Goal: Task Accomplishment & Management: Manage account settings

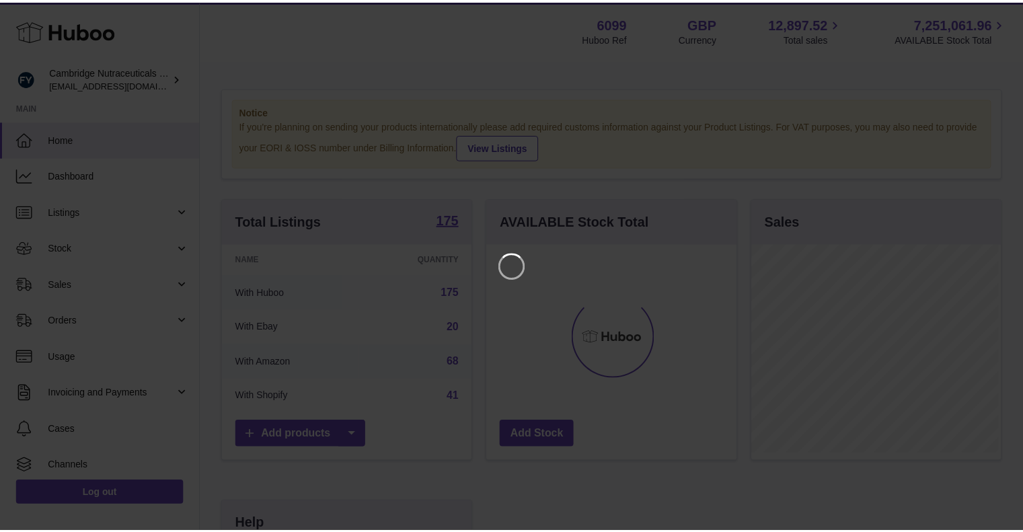
scroll to position [210, 252]
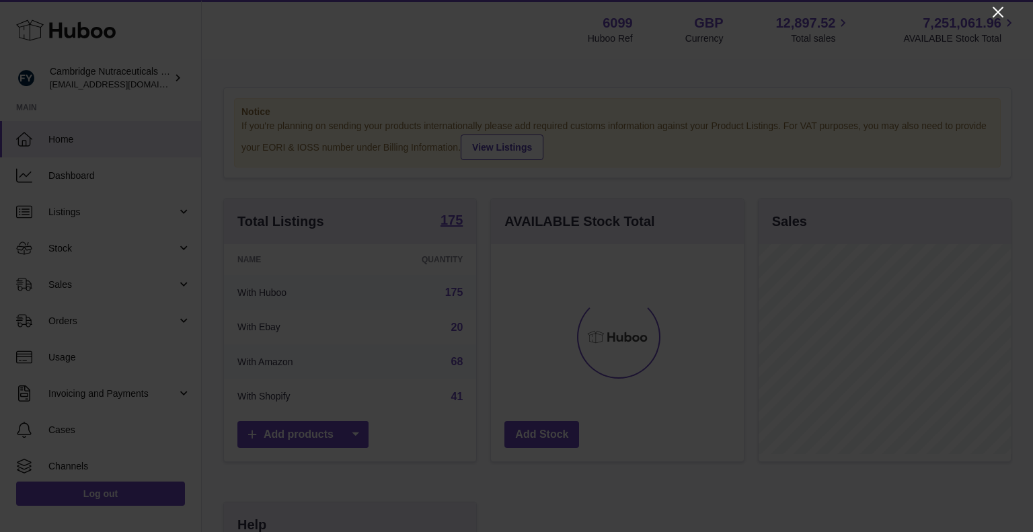
click at [997, 6] on icon "Close" at bounding box center [998, 12] width 16 height 16
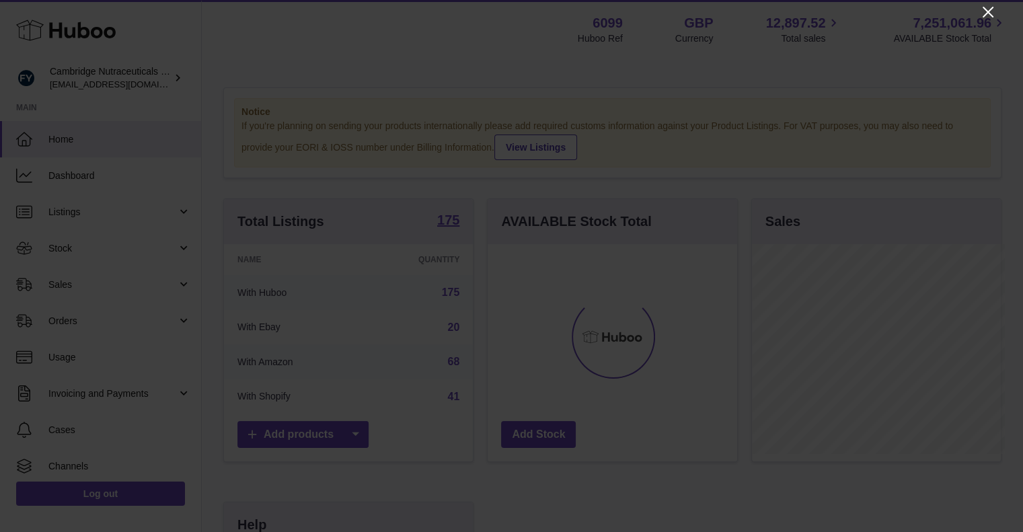
scroll to position [672153, 672113]
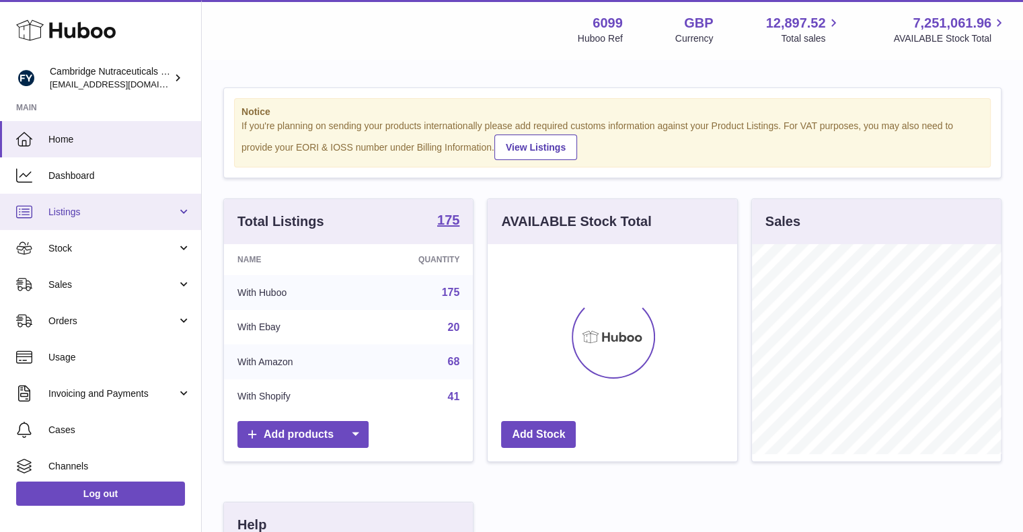
click at [141, 212] on span "Listings" at bounding box center [112, 212] width 128 height 13
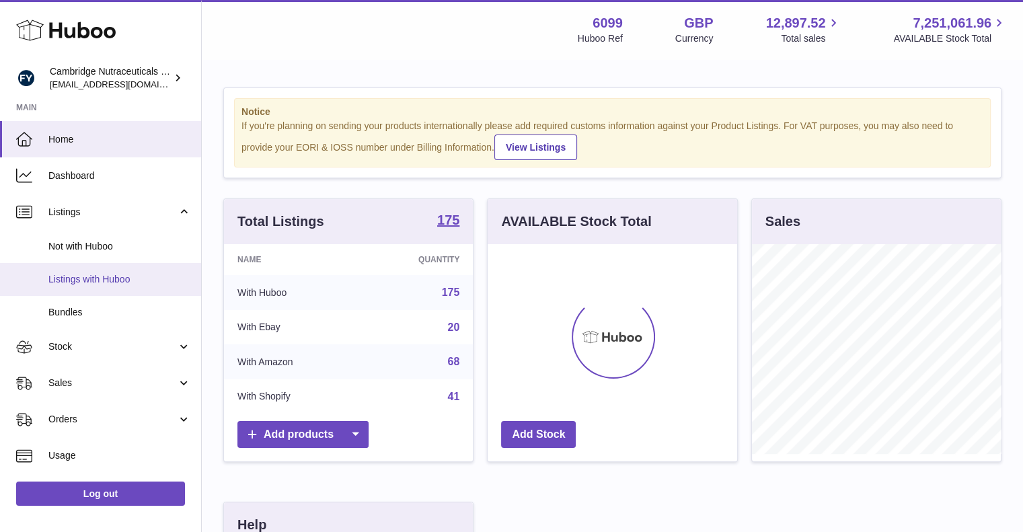
click at [126, 282] on span "Listings with Huboo" at bounding box center [119, 279] width 143 height 13
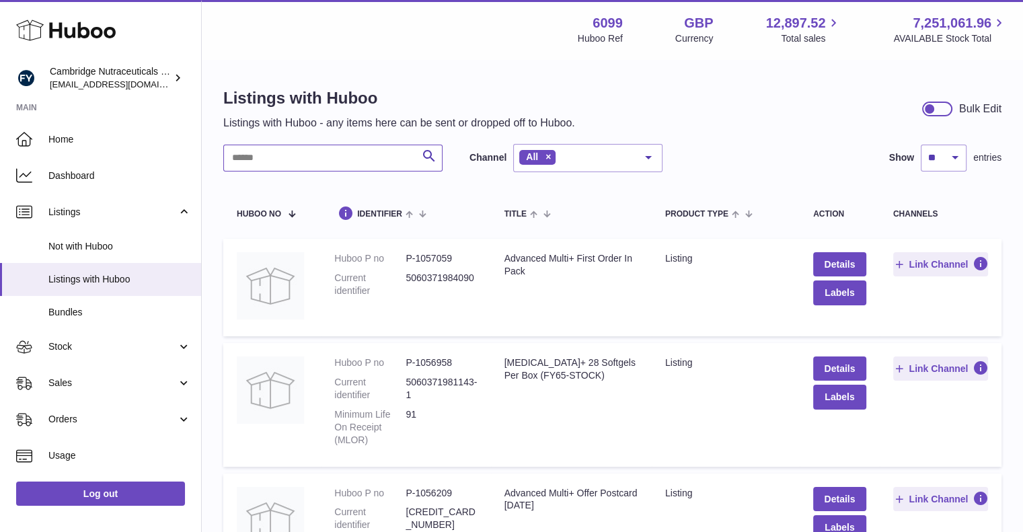
click at [333, 159] on input "text" at bounding box center [332, 158] width 219 height 27
paste input "********"
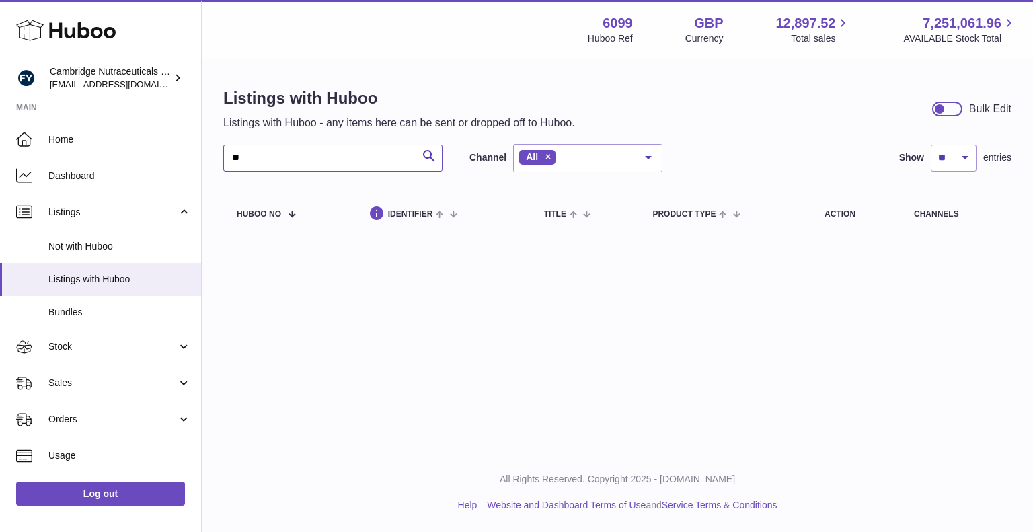
type input "*"
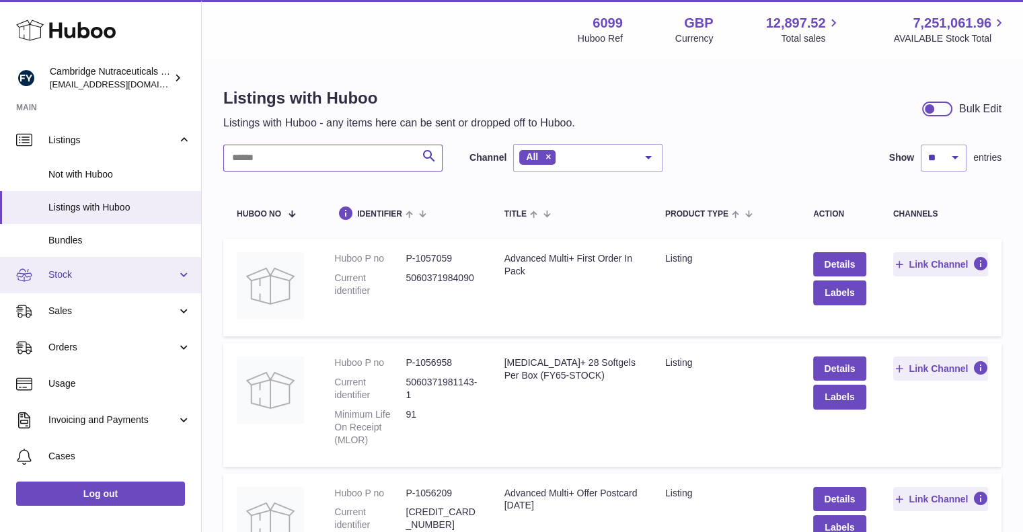
scroll to position [73, 0]
click at [105, 349] on span "Orders" at bounding box center [112, 346] width 128 height 13
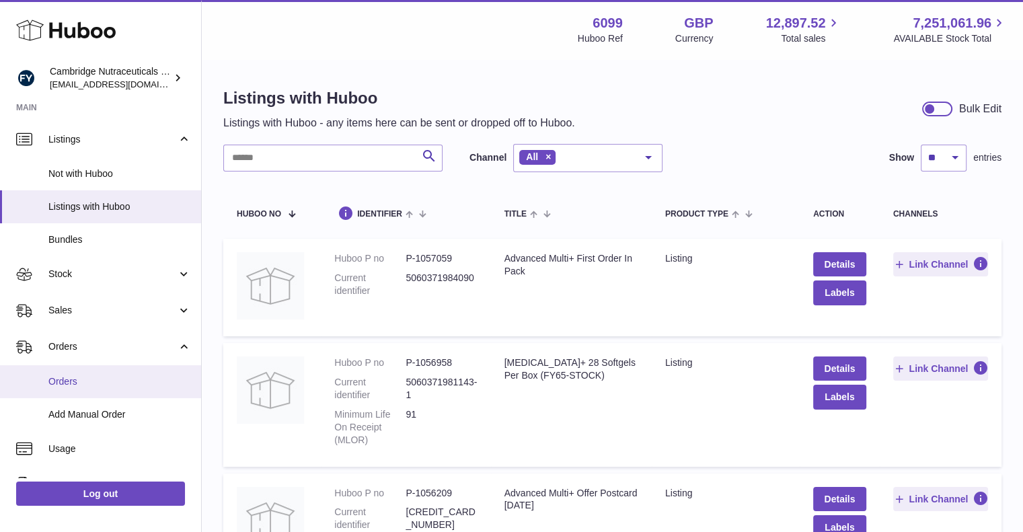
click at [101, 379] on span "Orders" at bounding box center [119, 381] width 143 height 13
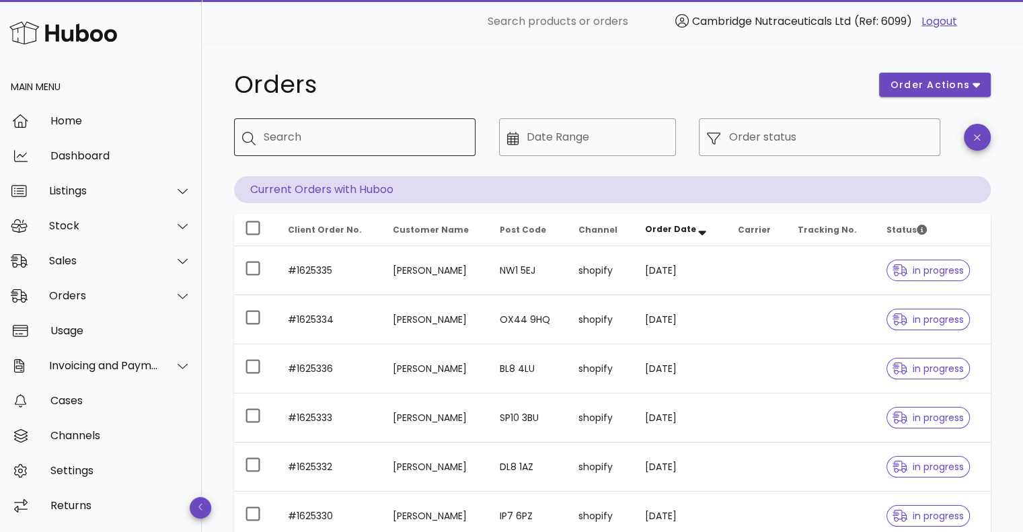
click at [318, 145] on input "Search" at bounding box center [364, 137] width 201 height 22
paste input "********"
type input "********"
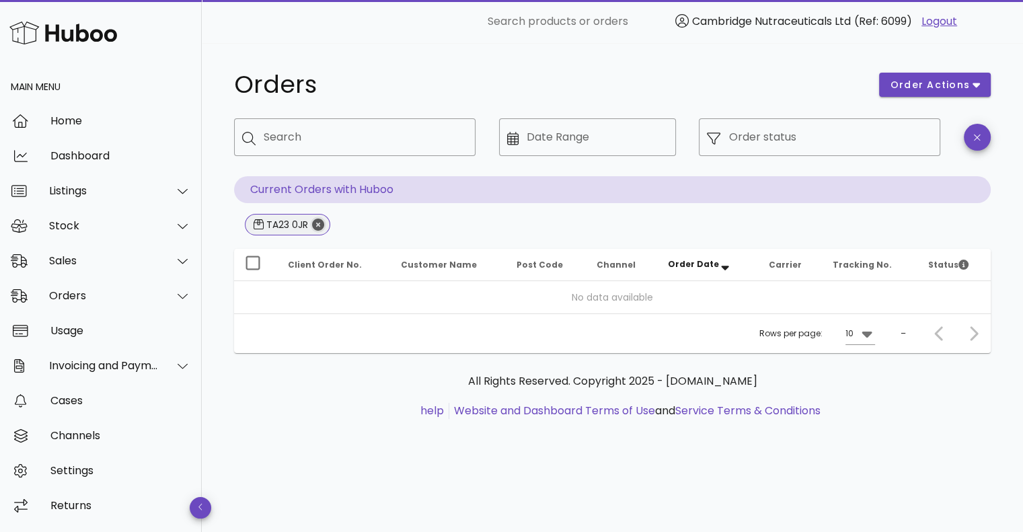
click at [316, 221] on icon "Close" at bounding box center [318, 225] width 12 height 12
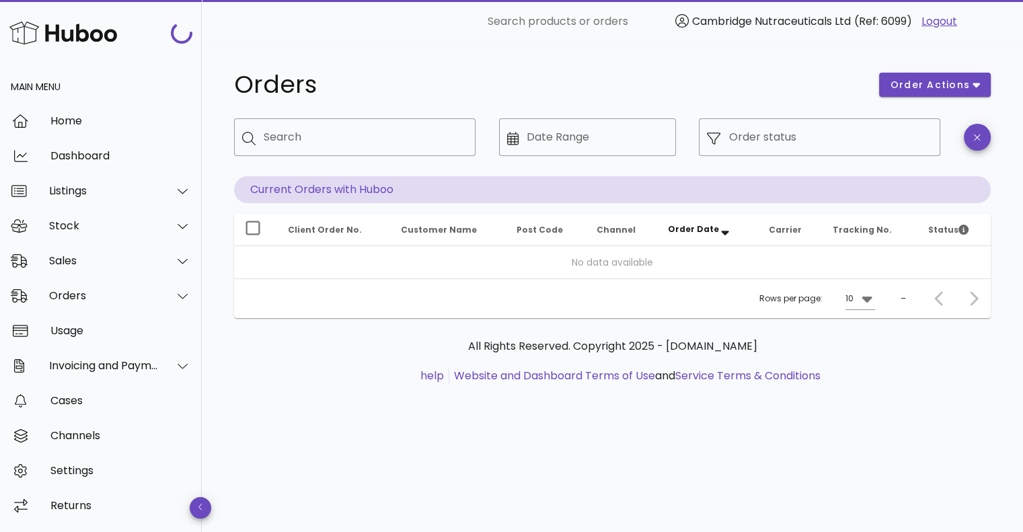
click at [316, 221] on th "Client Order No." at bounding box center [333, 230] width 113 height 32
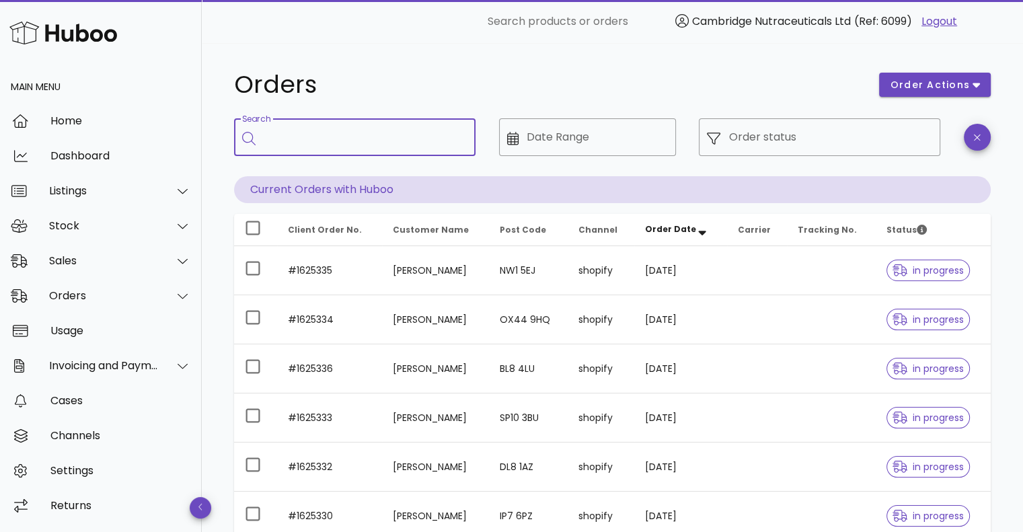
click at [294, 145] on input "Search" at bounding box center [364, 137] width 201 height 22
type input "**********"
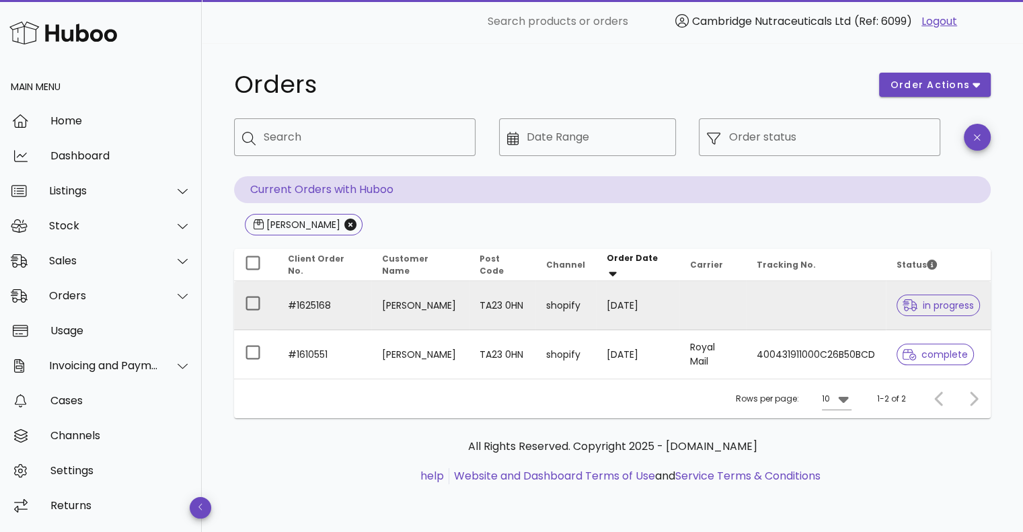
click at [296, 297] on td "#1625168" at bounding box center [324, 305] width 94 height 49
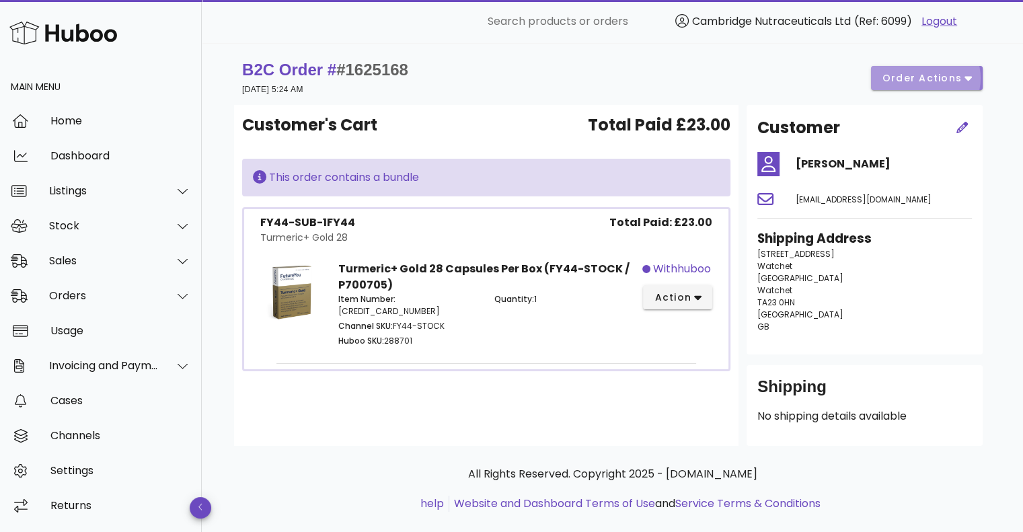
click at [975, 70] on button "order actions" at bounding box center [927, 78] width 112 height 24
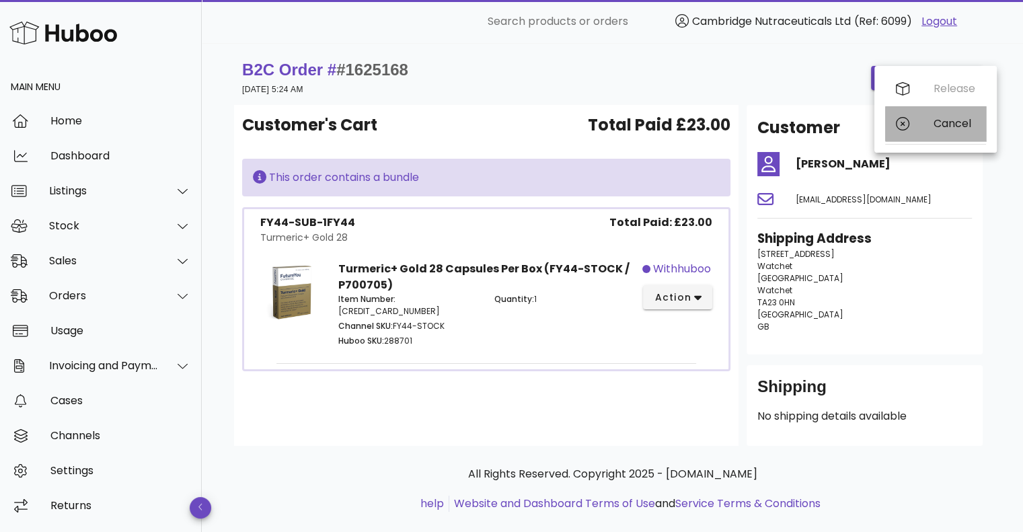
click at [936, 121] on div "Cancel" at bounding box center [954, 123] width 42 height 13
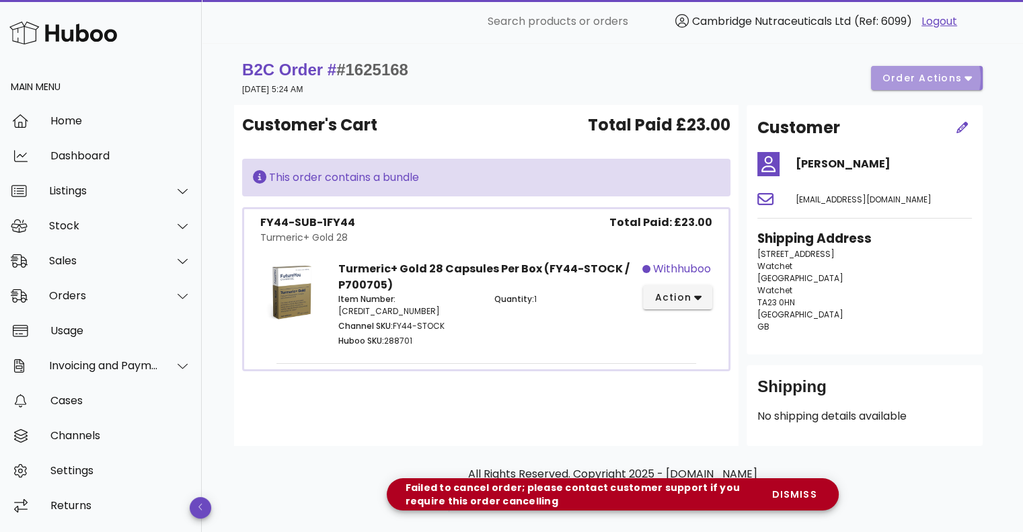
click at [910, 82] on span "order actions" at bounding box center [921, 78] width 81 height 14
click at [777, 56] on div "B2C Order # #1625168 09 September 2025 at 5:24 AM order actions" at bounding box center [612, 78] width 756 height 54
click at [679, 292] on span "action" at bounding box center [673, 297] width 38 height 14
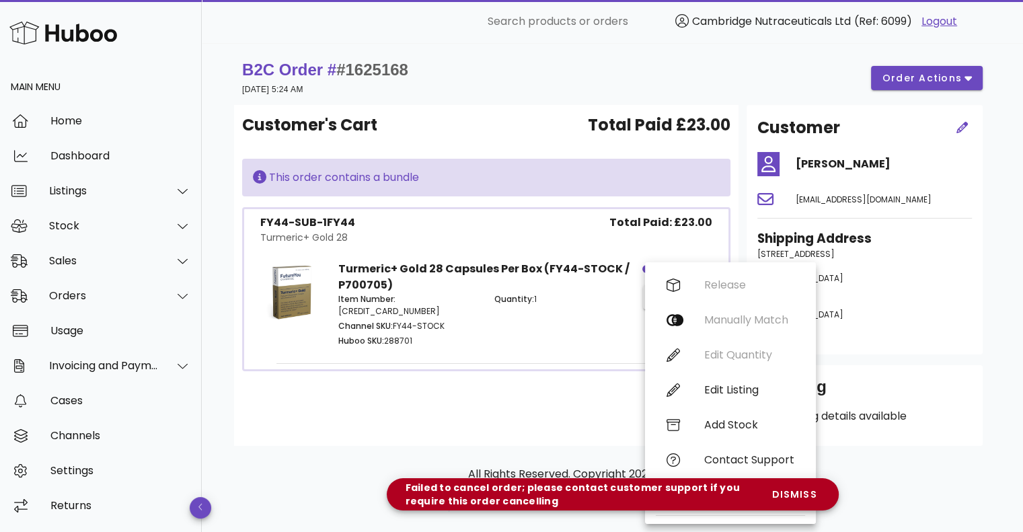
click at [547, 385] on div "Customer's Cart Total Paid £23.00 This order contains a bundle FY44-SUB-1FY44 T…" at bounding box center [486, 275] width 504 height 341
